Goal: Task Accomplishment & Management: Manage account settings

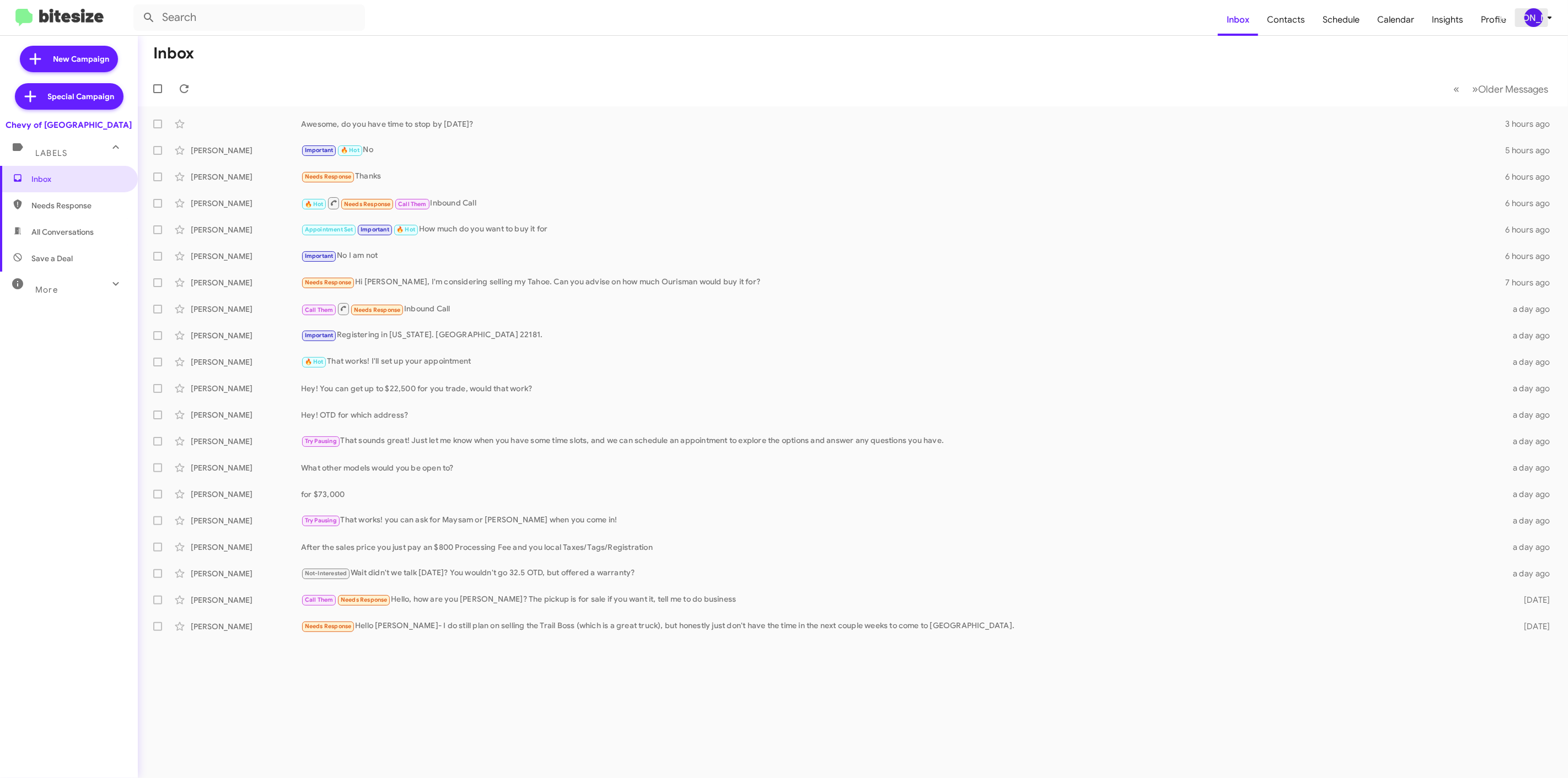
click at [1527, 22] on div "[PERSON_NAME]" at bounding box center [1533, 17] width 19 height 19
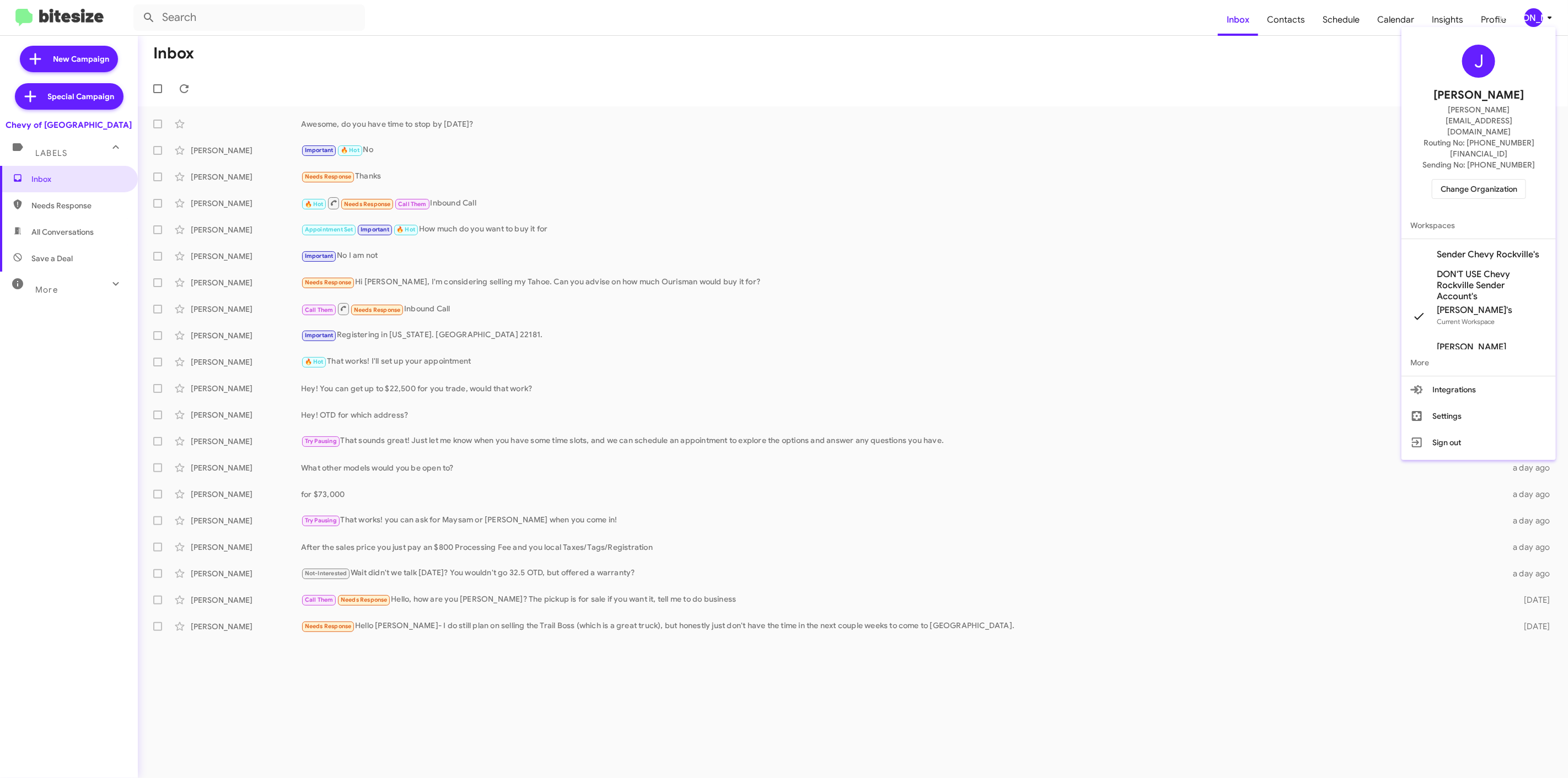
click at [1453, 429] on button "Sign out" at bounding box center [1478, 443] width 154 height 26
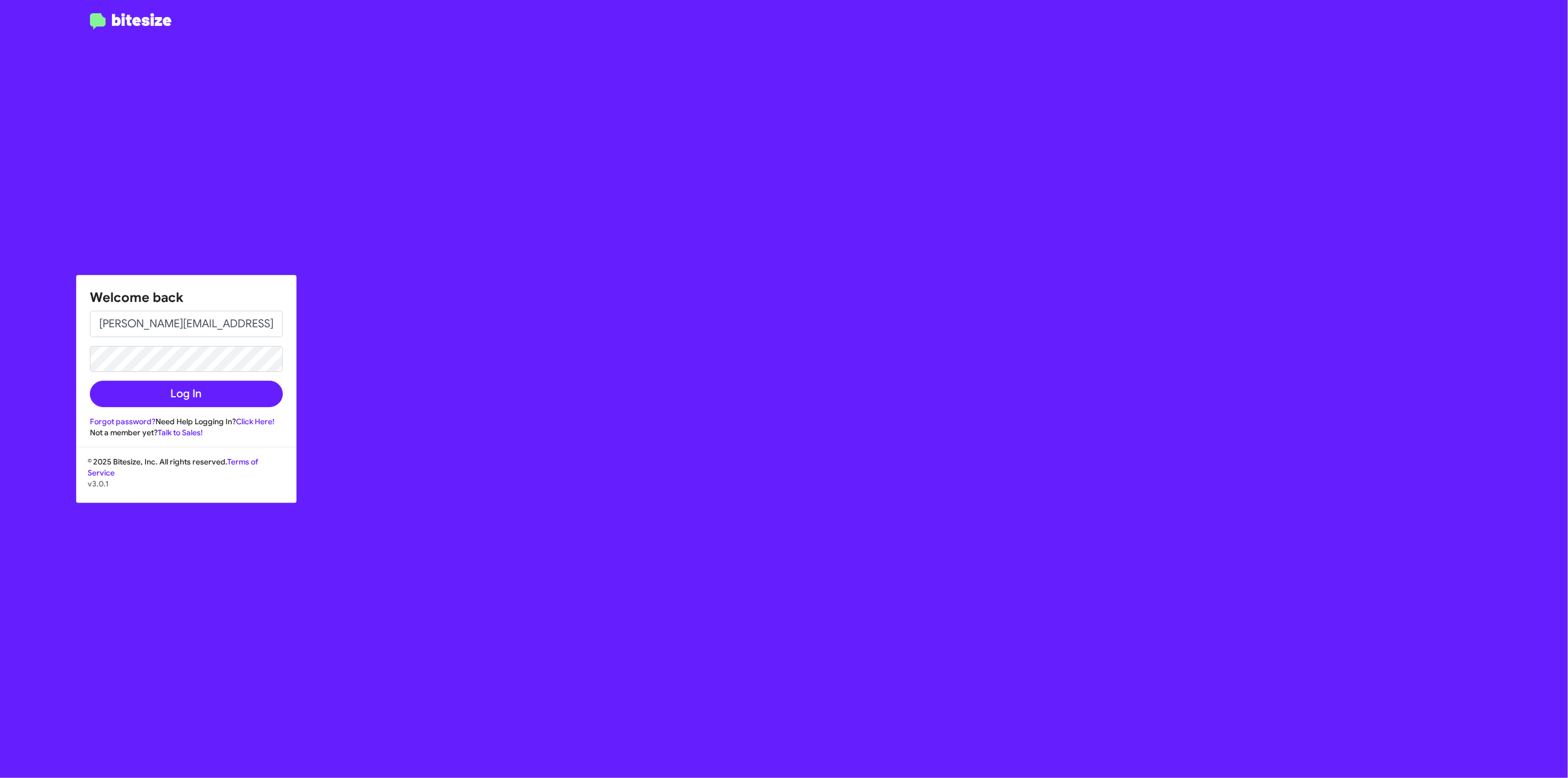
click at [208, 309] on div "Welcome back [PERSON_NAME][EMAIL_ADDRESS][DOMAIN_NAME] Log In Forgot password? …" at bounding box center [187, 358] width 220 height 164
click at [206, 315] on input "[PERSON_NAME][EMAIL_ADDRESS][DOMAIN_NAME]" at bounding box center [187, 324] width 193 height 26
type input "[EMAIL_ADDRESS][DOMAIN_NAME]"
click at [151, 391] on button "Log In" at bounding box center [187, 394] width 193 height 26
